Goal: Transaction & Acquisition: Purchase product/service

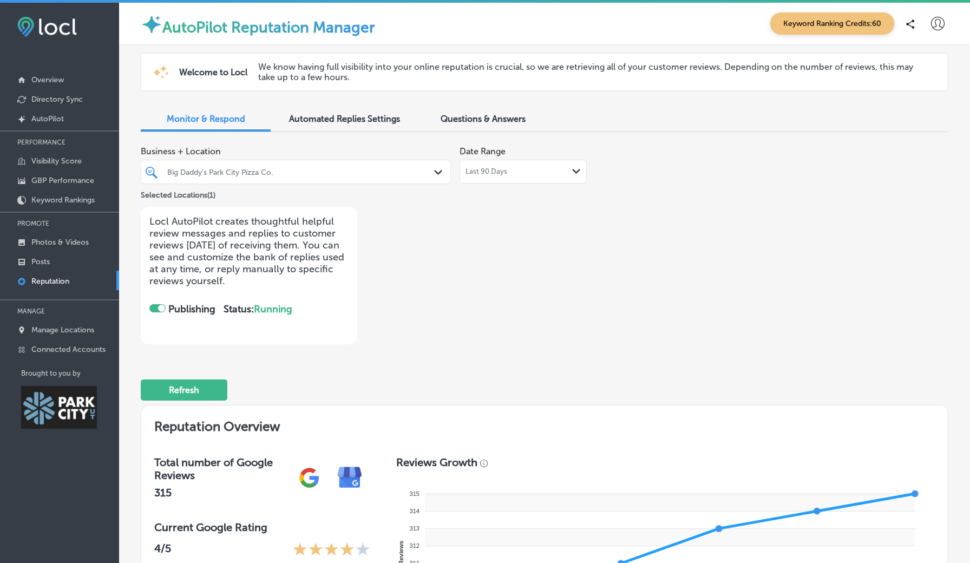
scroll to position [287, 0]
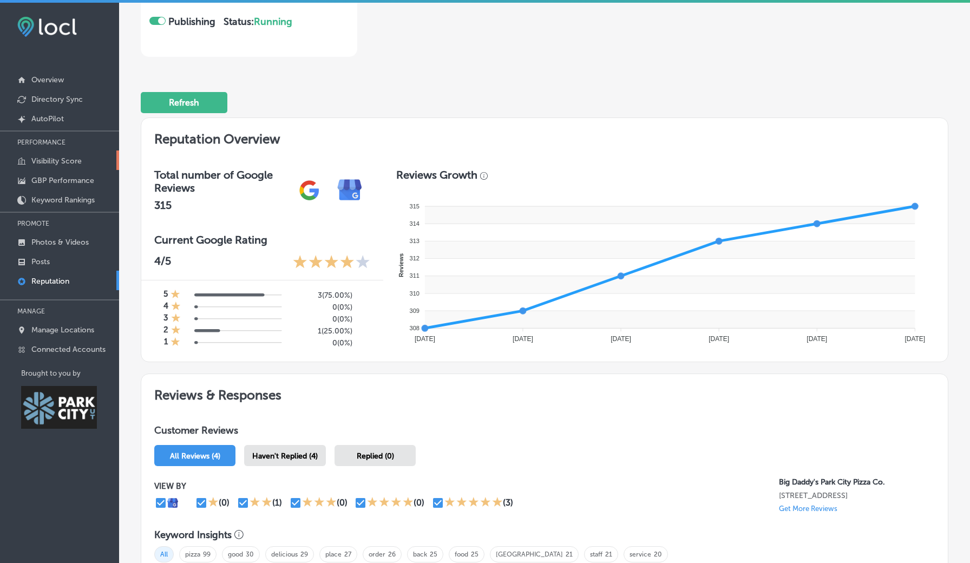
click at [71, 158] on p "Visibility Score" at bounding box center [56, 160] width 50 height 9
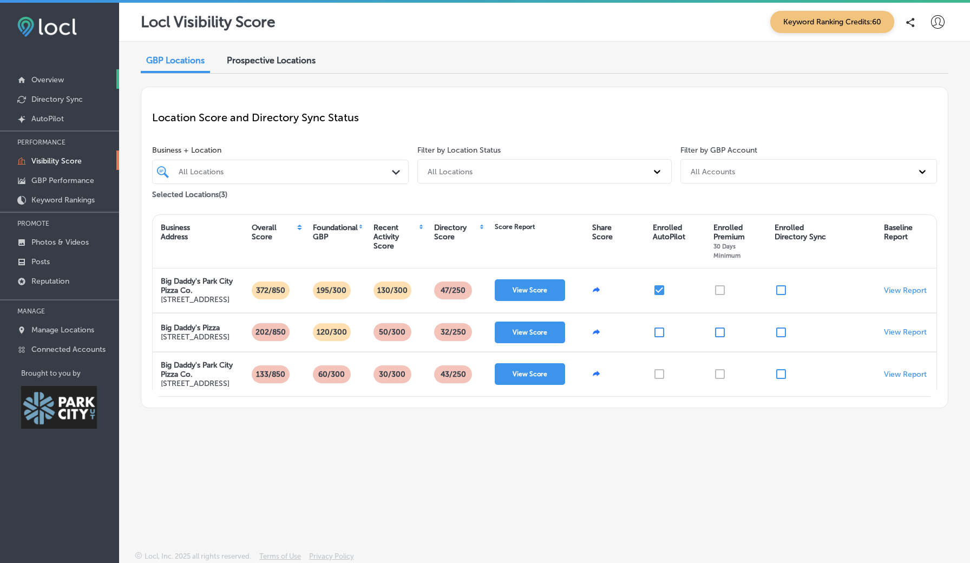
click at [55, 77] on p "Overview" at bounding box center [47, 79] width 32 height 9
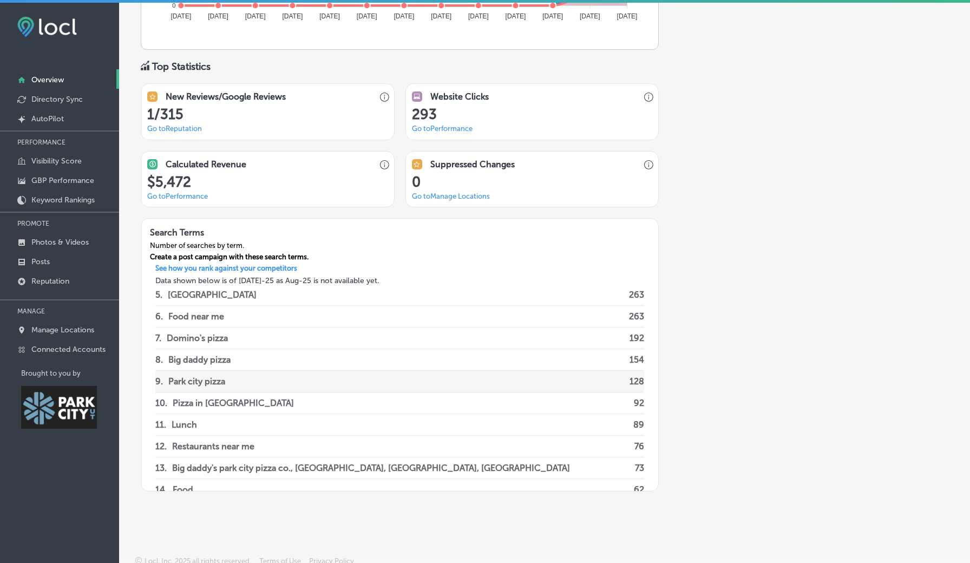
scroll to position [97, 0]
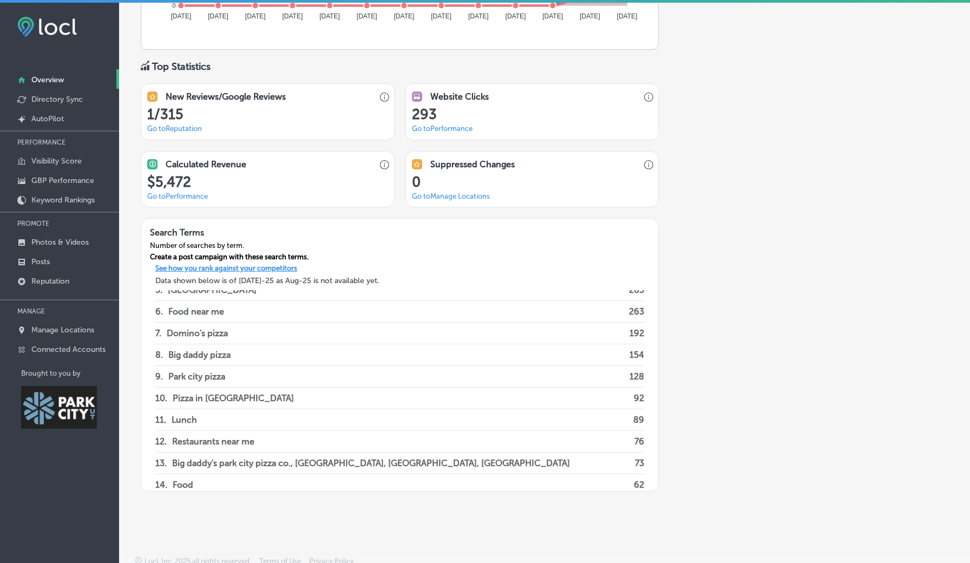
click at [301, 264] on p "See how you rank against your competitors" at bounding box center [226, 269] width 159 height 11
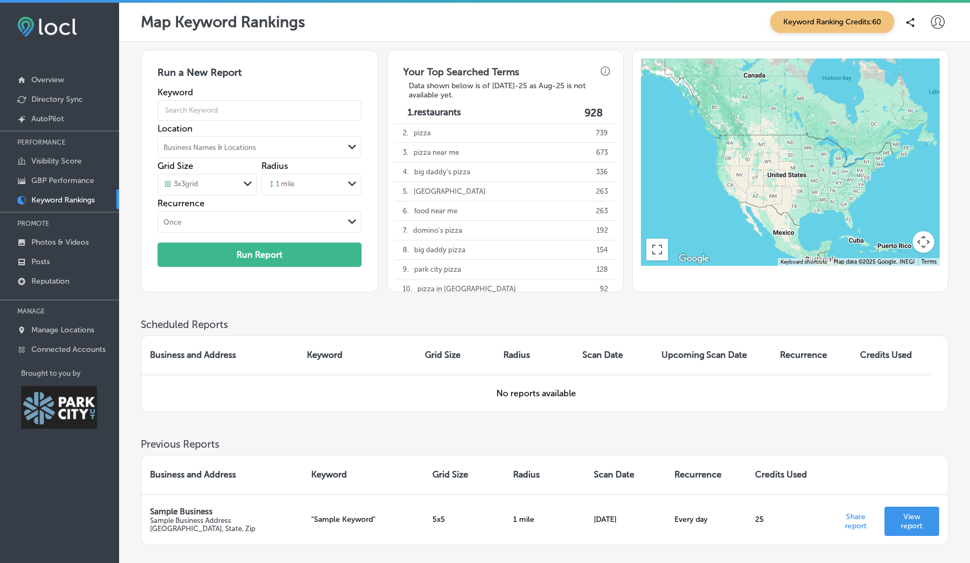
click at [831, 24] on span "Keyword Ranking Credits: 60" at bounding box center [832, 22] width 124 height 22
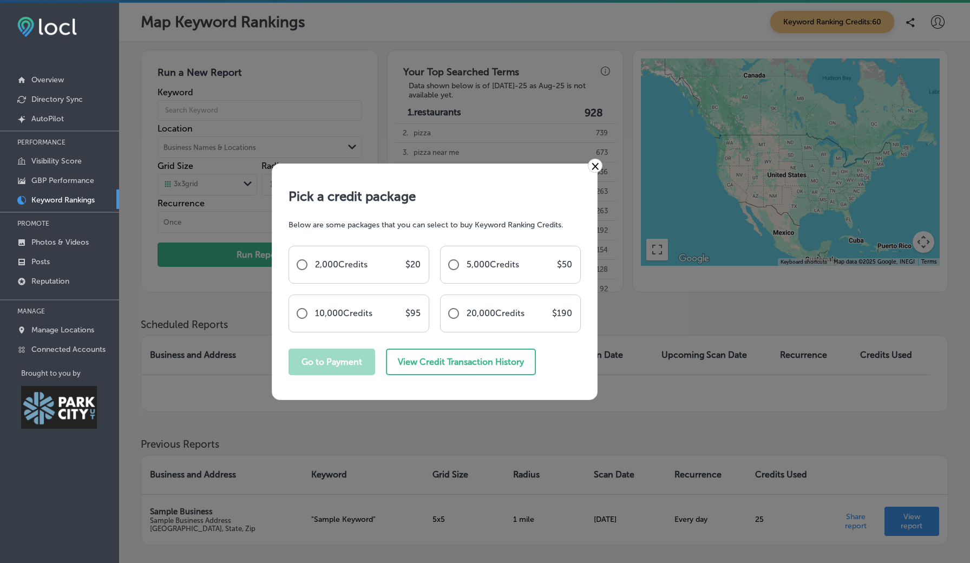
click at [376, 266] on div "2,000 Credits $ 20" at bounding box center [368, 264] width 106 height 10
click at [302, 264] on input "radio" at bounding box center [302, 265] width 26 height 26
radio input "true"
click at [320, 370] on button "Go to Payment" at bounding box center [332, 362] width 87 height 27
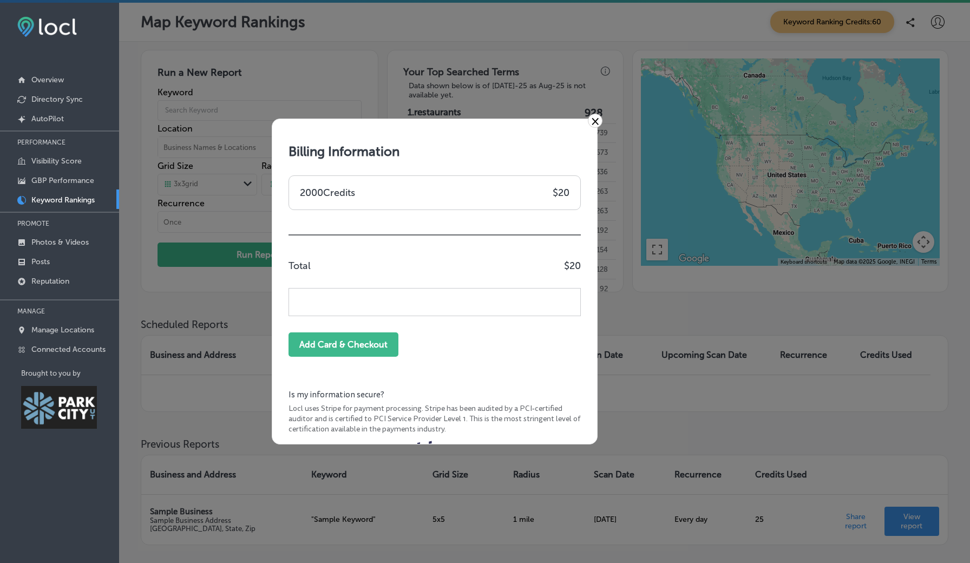
click at [593, 123] on link "×" at bounding box center [595, 121] width 15 height 14
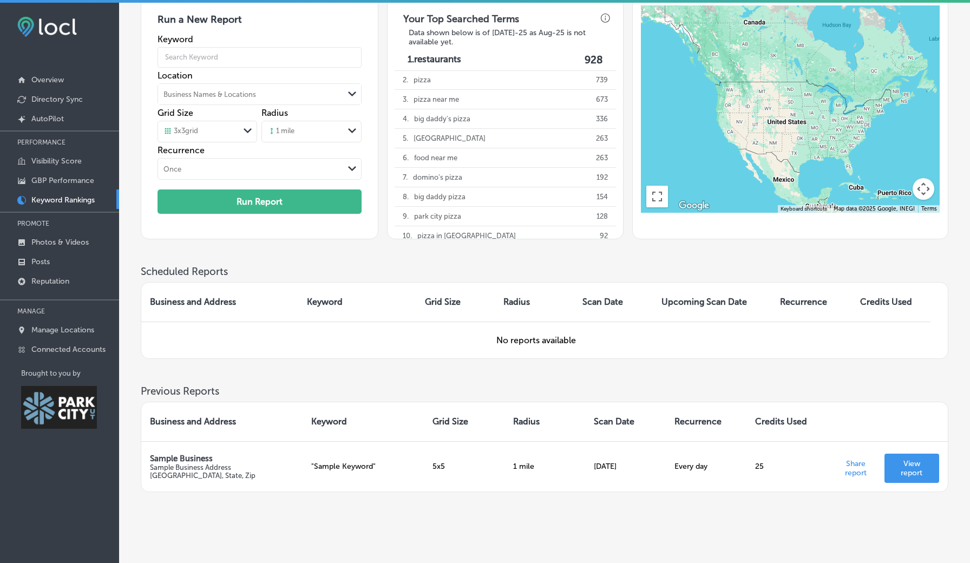
scroll to position [52, 0]
